Goal: Transaction & Acquisition: Subscribe to service/newsletter

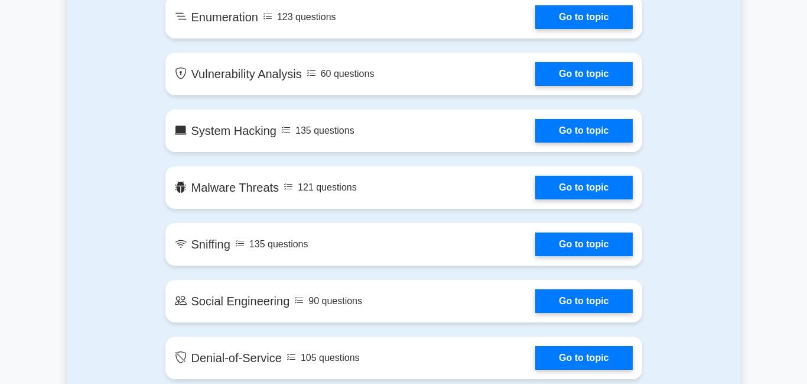
scroll to position [894, 0]
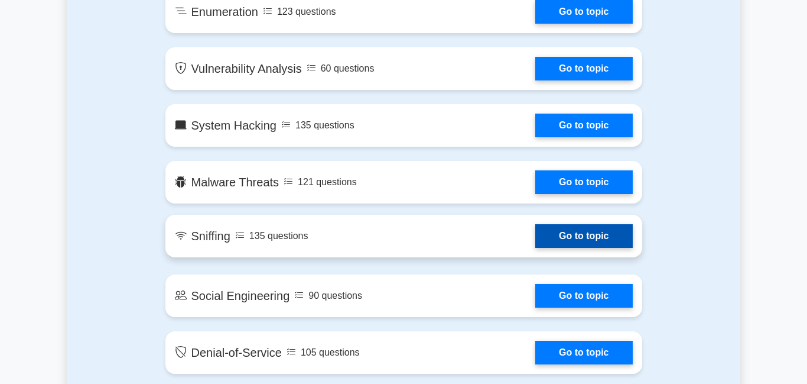
click at [607, 231] on link "Go to topic" at bounding box center [583, 236] width 97 height 24
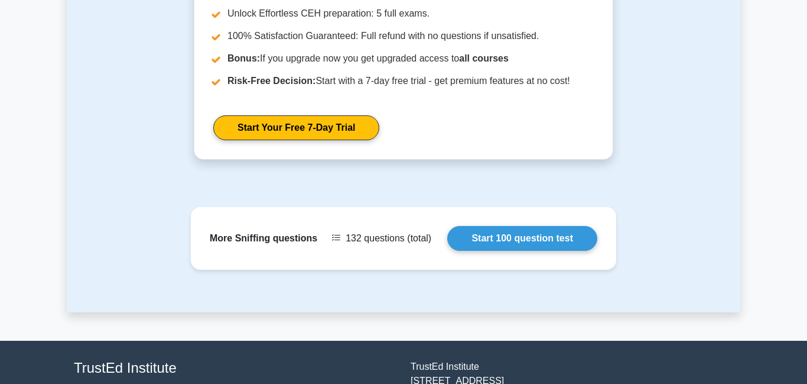
scroll to position [1656, 0]
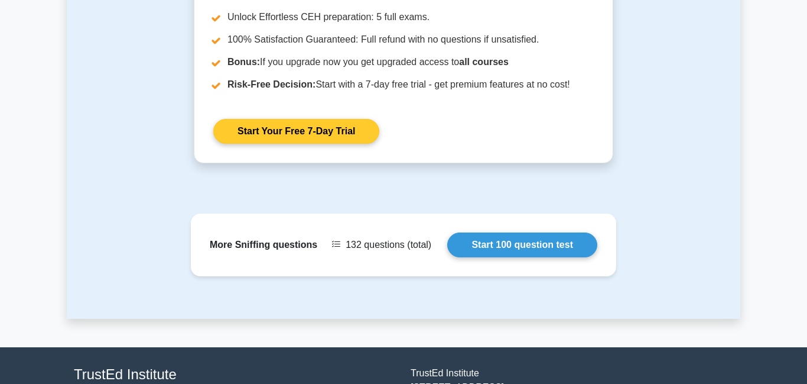
click at [291, 119] on link "Start Your Free 7-Day Trial" at bounding box center [296, 131] width 166 height 25
click at [292, 119] on link "Start Your Free 7-Day Trial" at bounding box center [296, 131] width 166 height 25
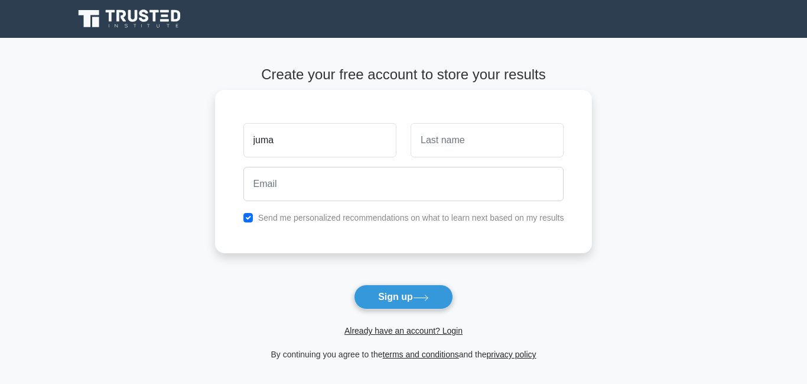
type input "juma"
click at [517, 131] on input "text" at bounding box center [487, 140] width 153 height 34
type input "bravick"
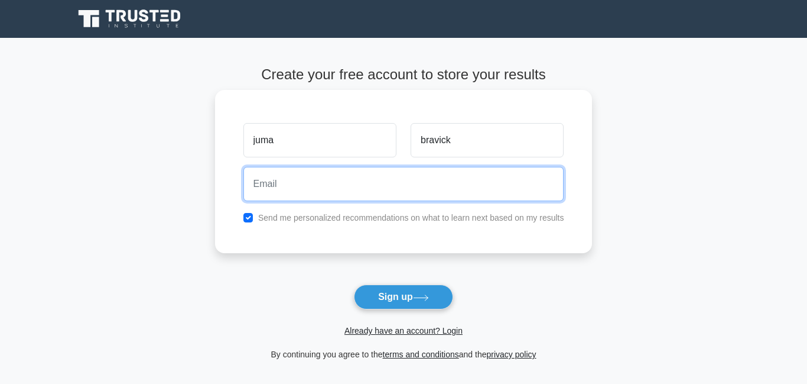
click at [405, 170] on input "email" at bounding box center [404, 184] width 321 height 34
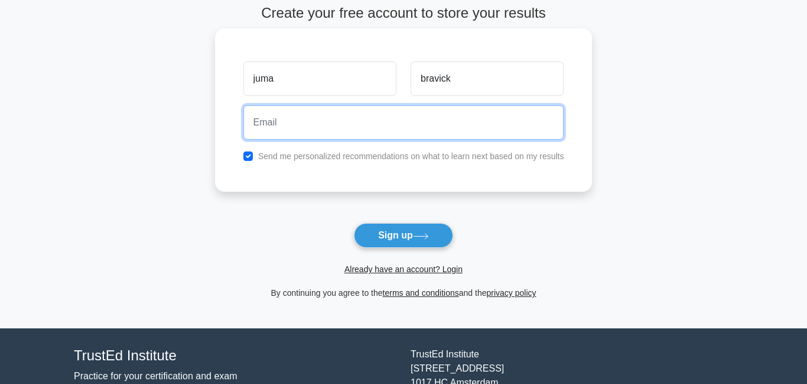
scroll to position [56, 0]
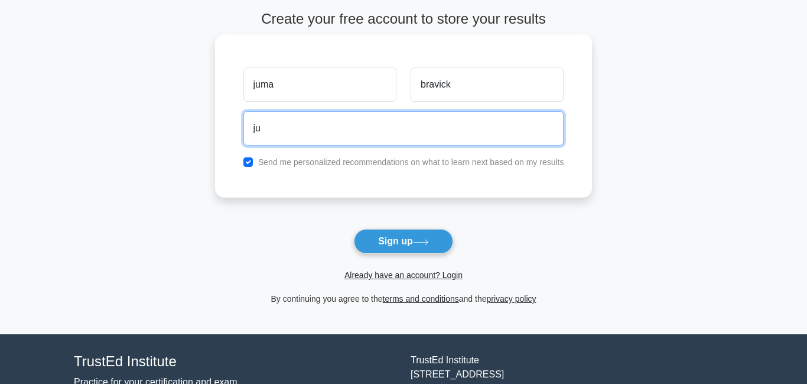
type input "j"
type input "bravickjuma@gmail.com"
click at [354, 229] on button "Sign up" at bounding box center [403, 241] width 99 height 25
